Goal: Find specific page/section: Find specific page/section

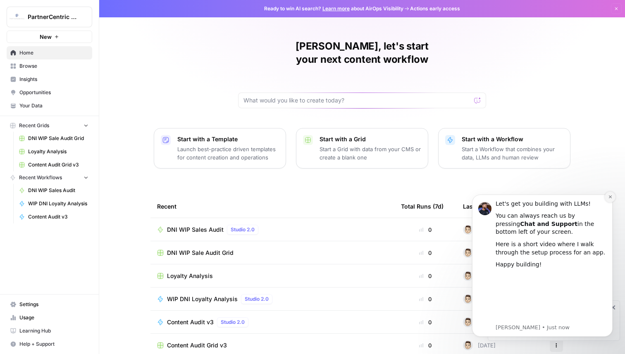
click at [606, 197] on button "Dismiss notification" at bounding box center [609, 197] width 11 height 11
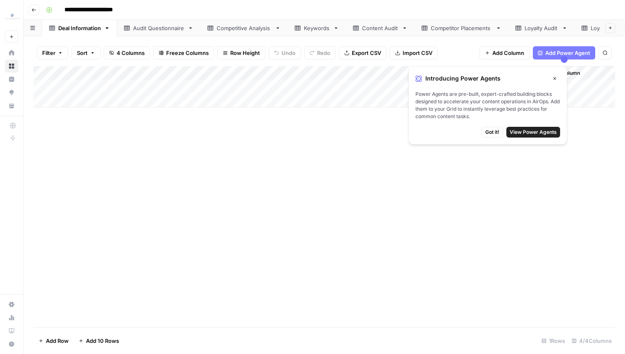
click at [554, 79] on icon "button" at bounding box center [554, 78] width 5 height 5
